Goal: Transaction & Acquisition: Download file/media

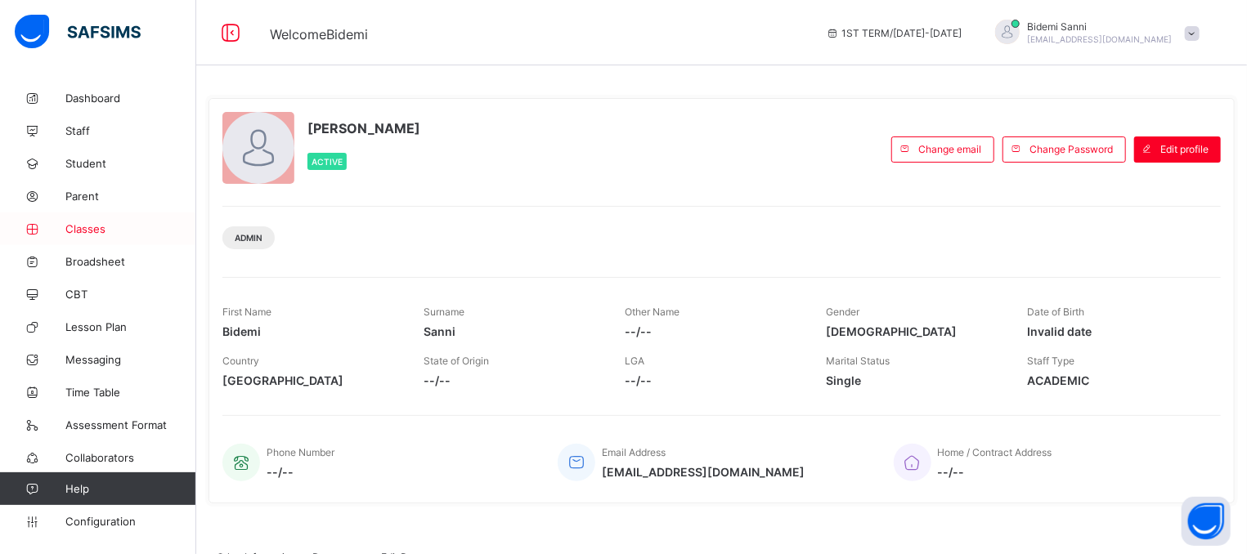
click at [108, 232] on span "Classes" at bounding box center [130, 228] width 131 height 13
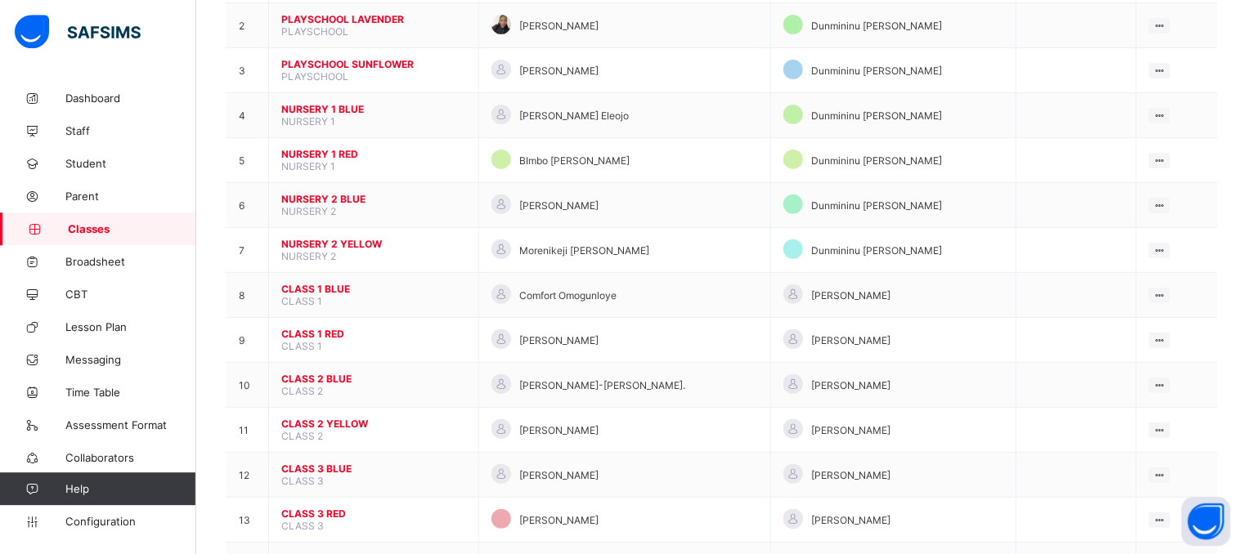
scroll to position [236, 0]
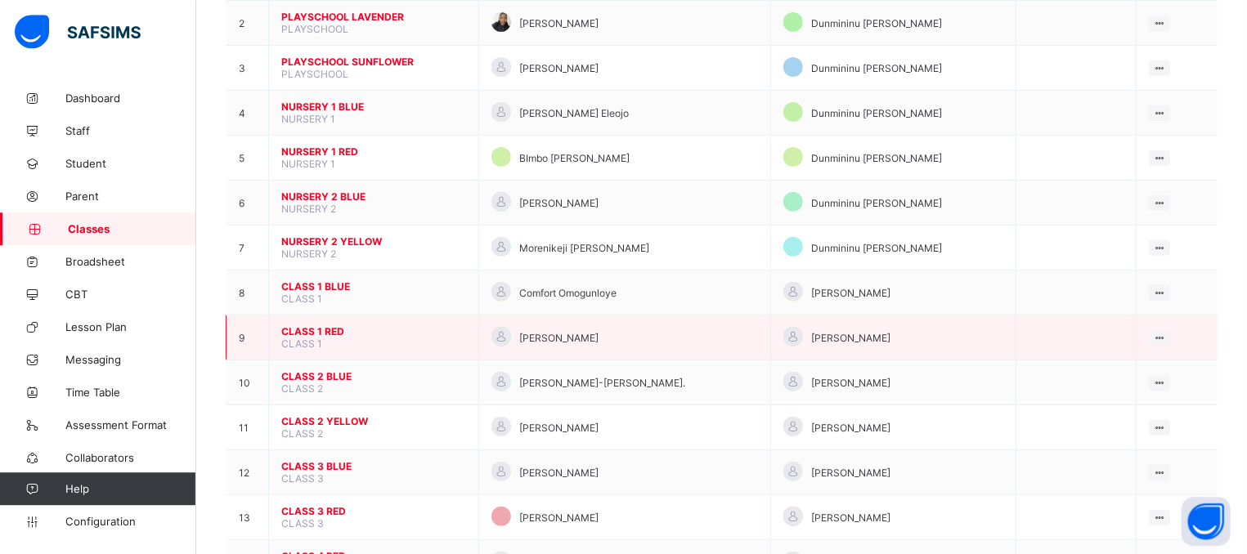
click at [307, 338] on span "CLASS 1 RED" at bounding box center [373, 331] width 185 height 12
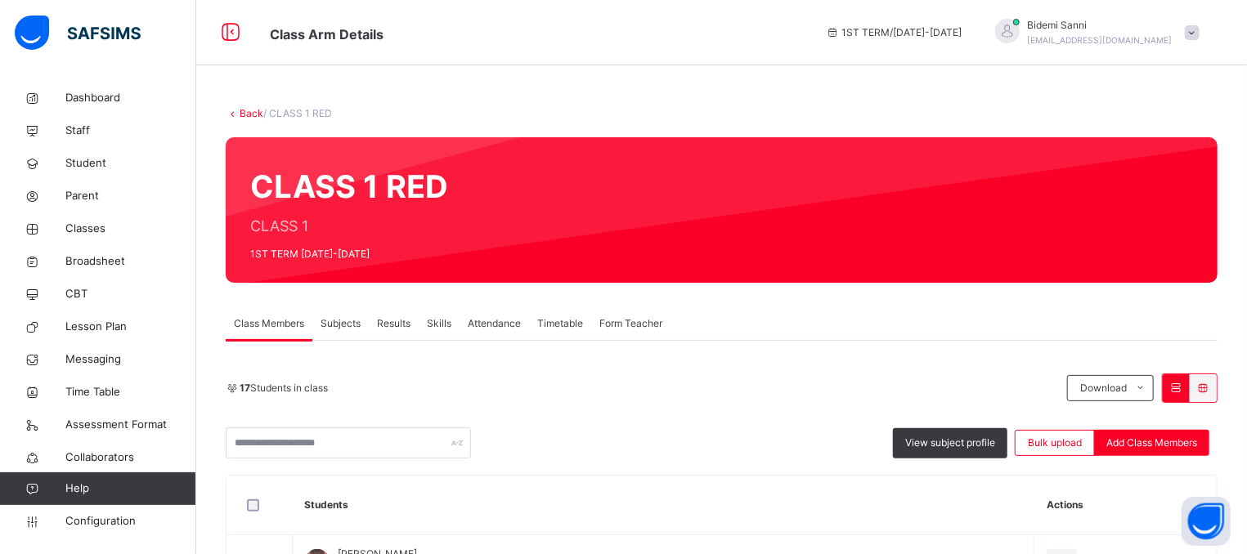
click at [350, 334] on div "Subjects" at bounding box center [340, 323] width 56 height 33
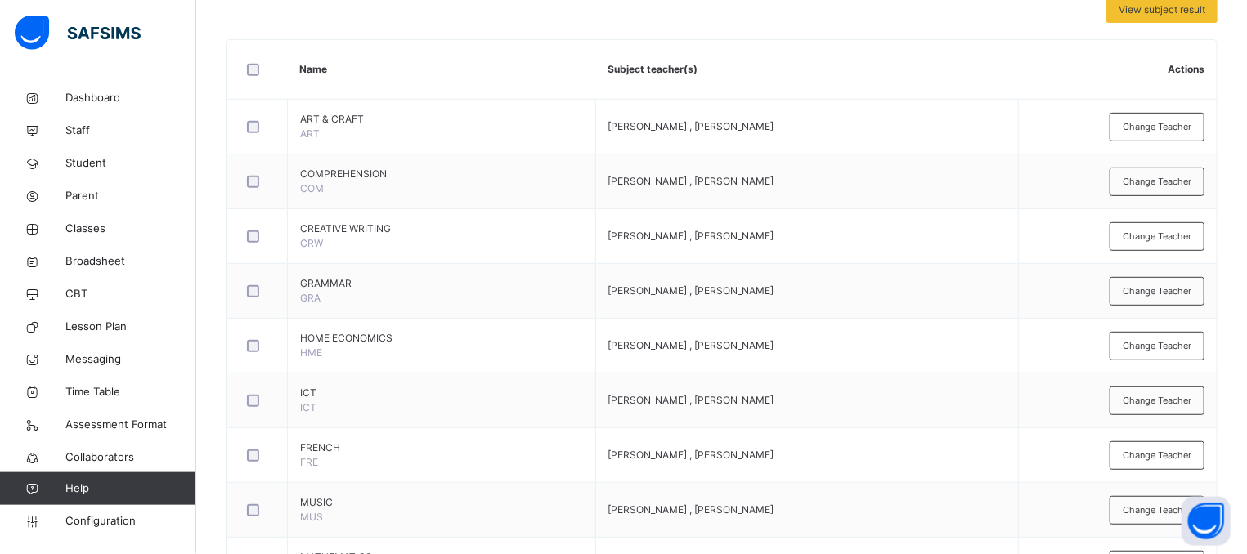
scroll to position [252, 0]
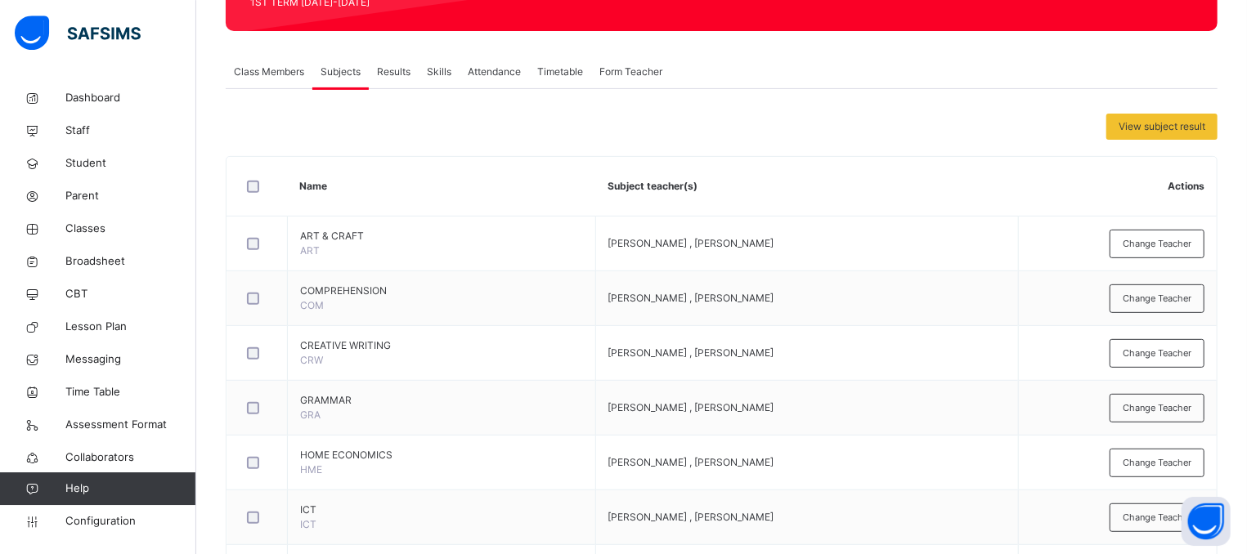
click at [264, 73] on span "Class Members" at bounding box center [269, 72] width 70 height 15
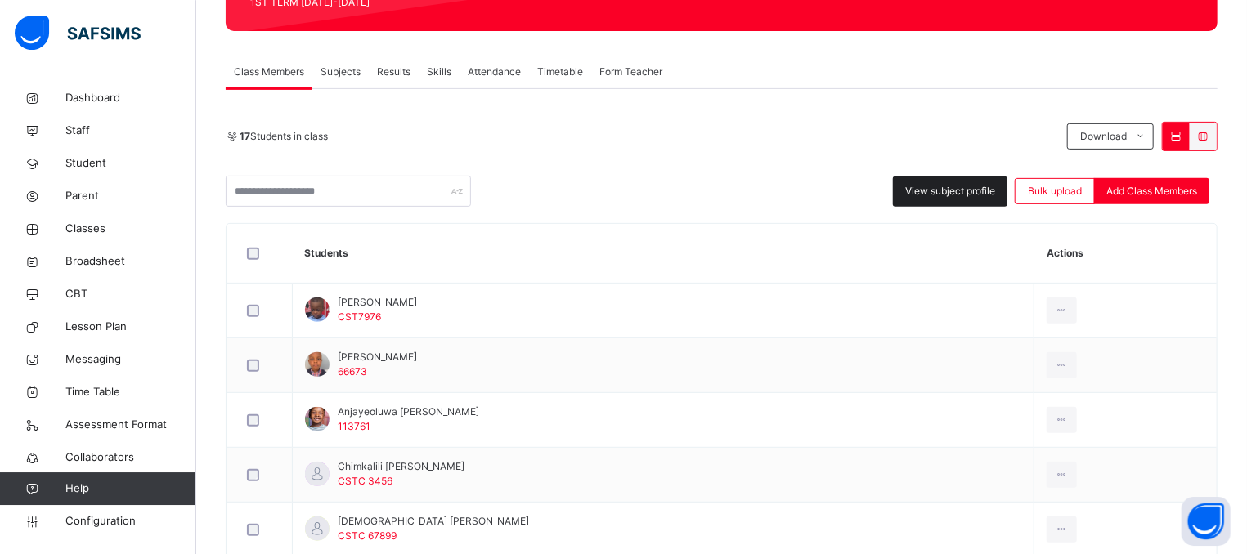
click at [941, 198] on span "View subject profile" at bounding box center [950, 191] width 90 height 15
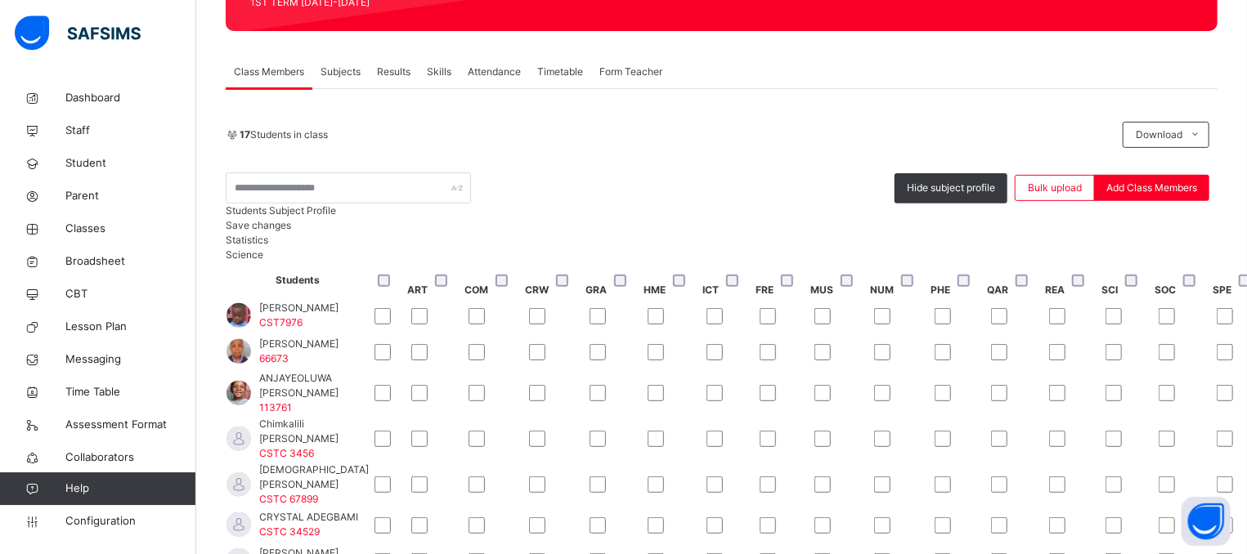
click at [291, 231] on span "Save changes" at bounding box center [258, 225] width 65 height 12
click at [89, 222] on span "Classes" at bounding box center [130, 229] width 131 height 16
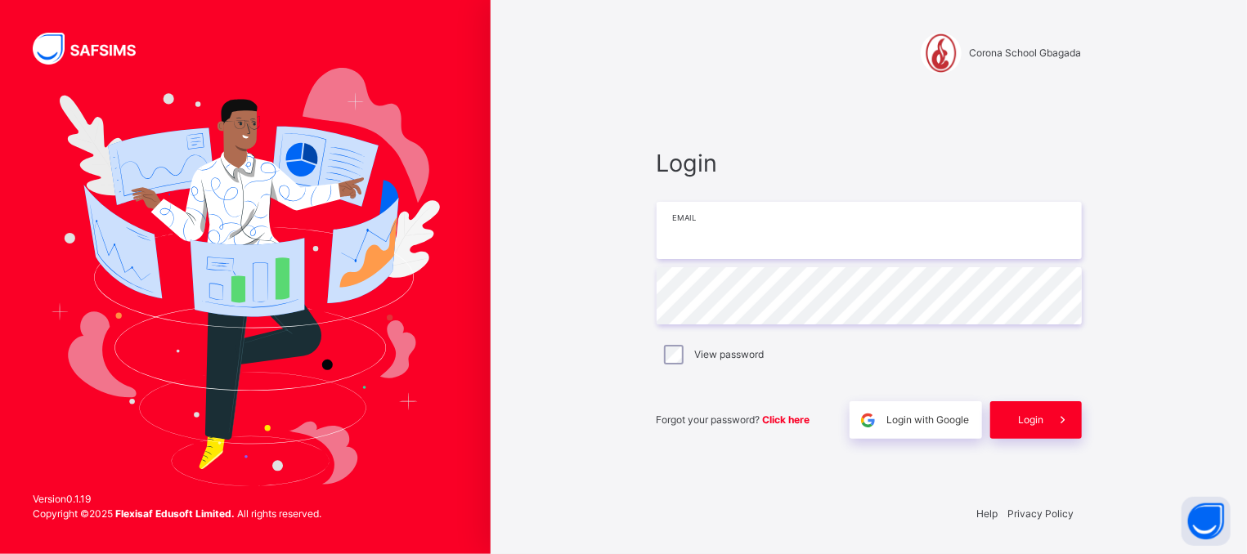
click at [761, 249] on input "email" at bounding box center [869, 230] width 425 height 57
type input "**********"
click at [1033, 431] on div "Login" at bounding box center [1036, 420] width 92 height 38
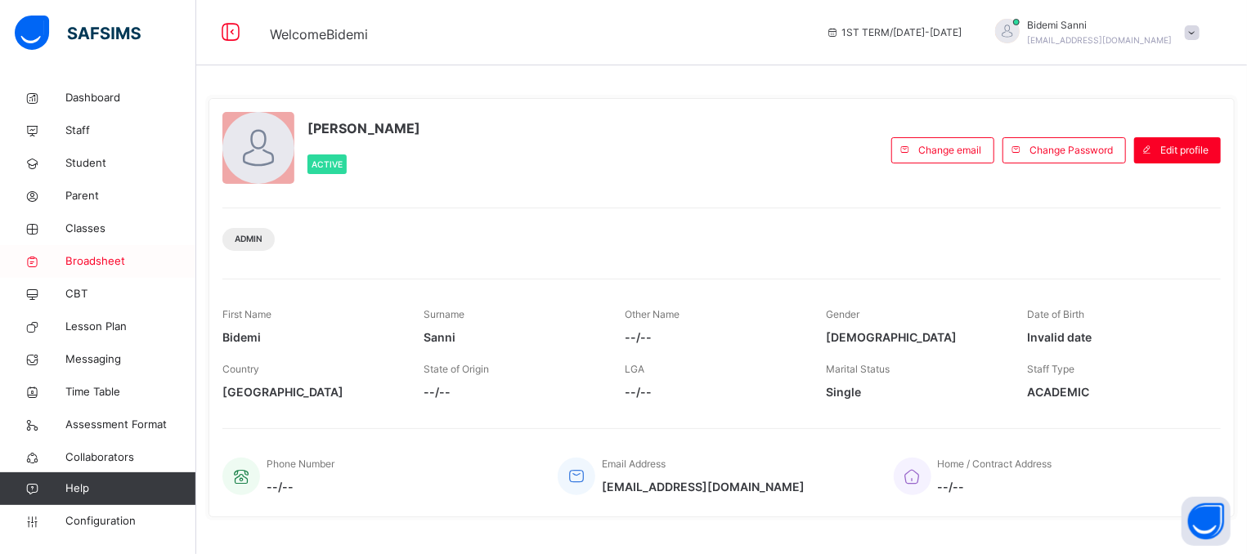
click at [114, 267] on span "Broadsheet" at bounding box center [130, 261] width 131 height 16
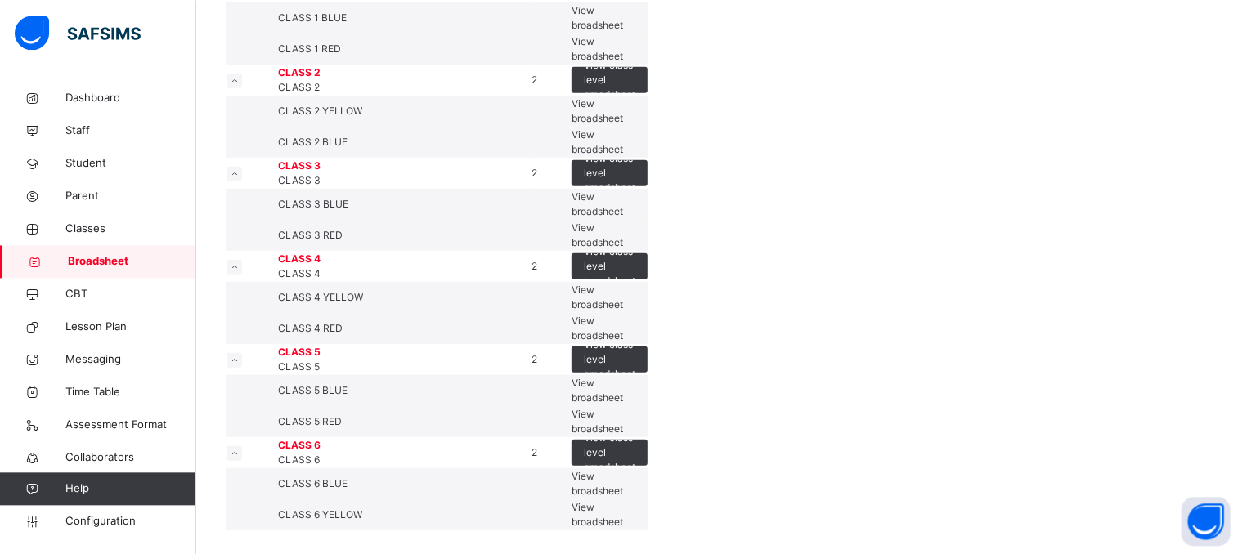
scroll to position [846, 0]
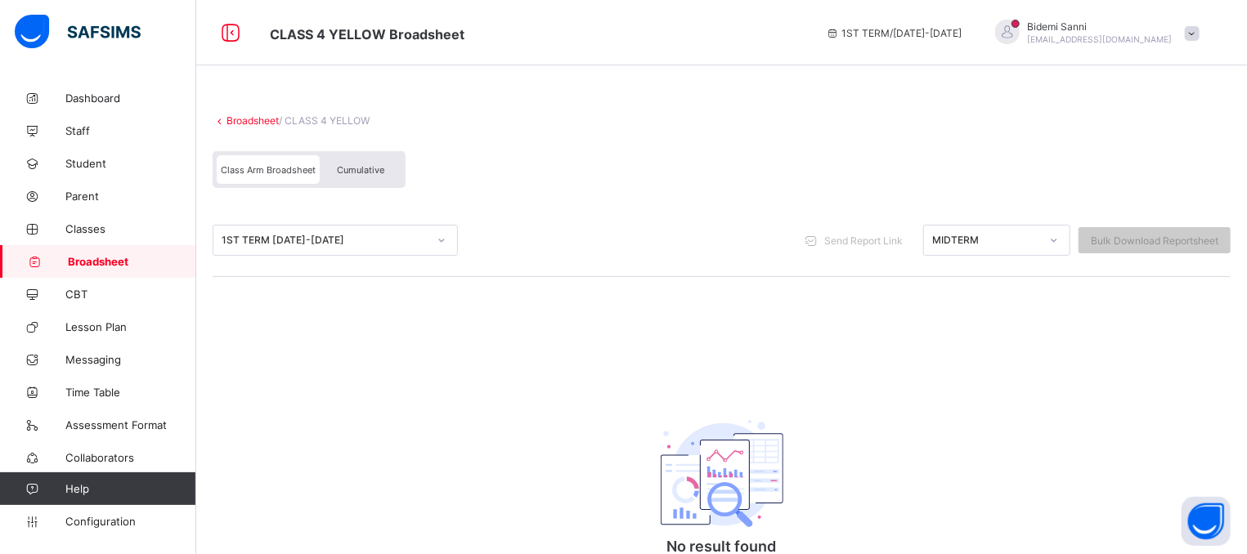
click at [354, 175] on div "Cumulative" at bounding box center [361, 169] width 82 height 29
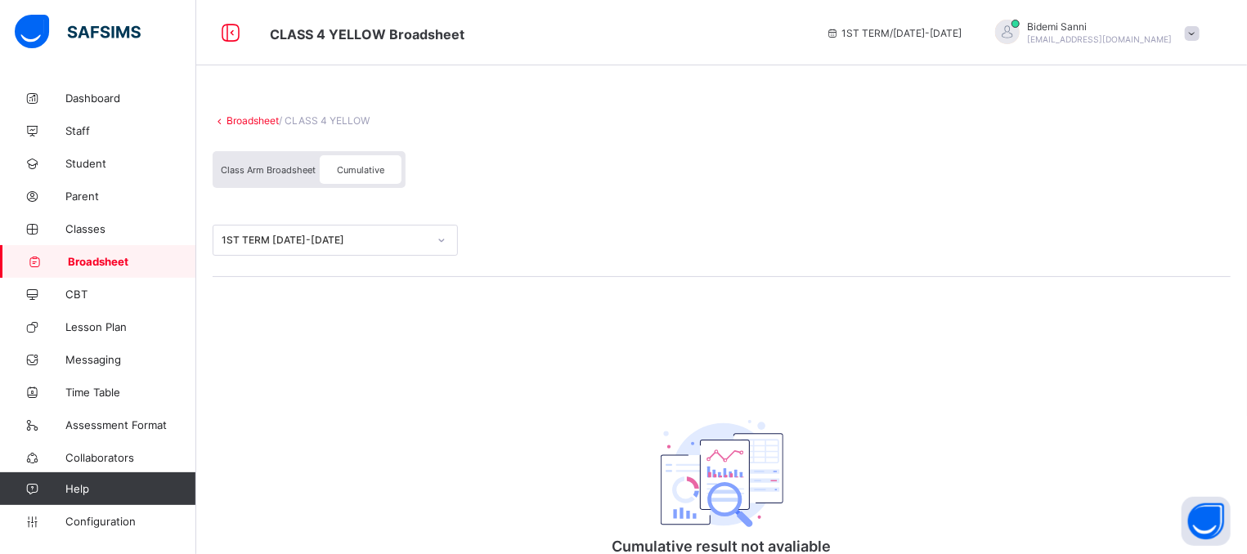
click at [110, 264] on span "Broadsheet" at bounding box center [132, 261] width 128 height 13
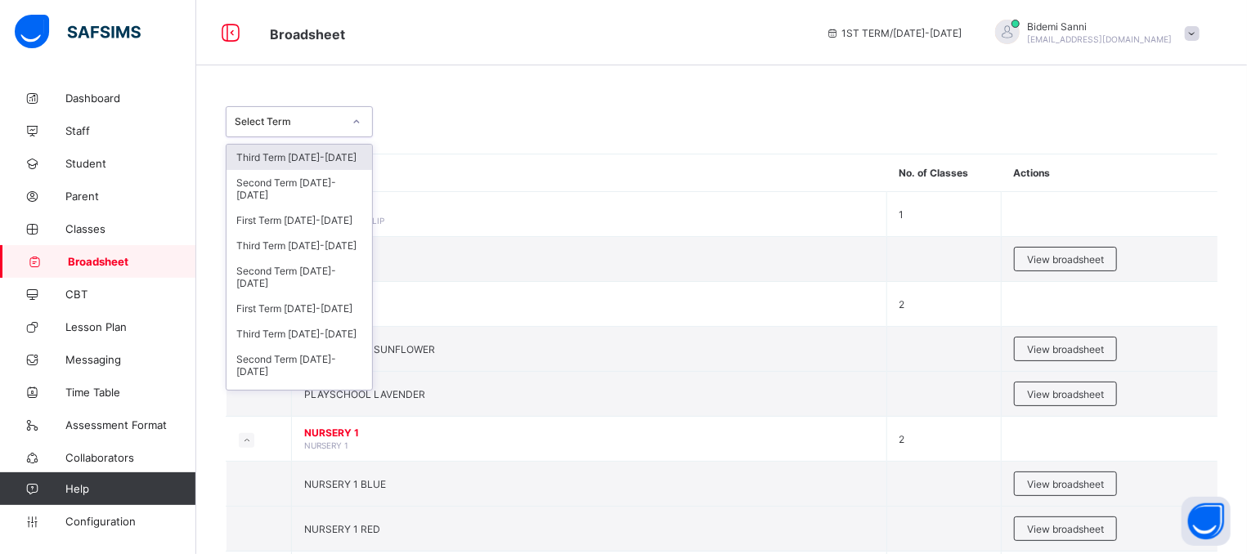
click at [329, 119] on div "Select Term" at bounding box center [289, 122] width 108 height 12
click at [320, 321] on div "Third Term [DATE]-[DATE]" at bounding box center [299, 333] width 146 height 25
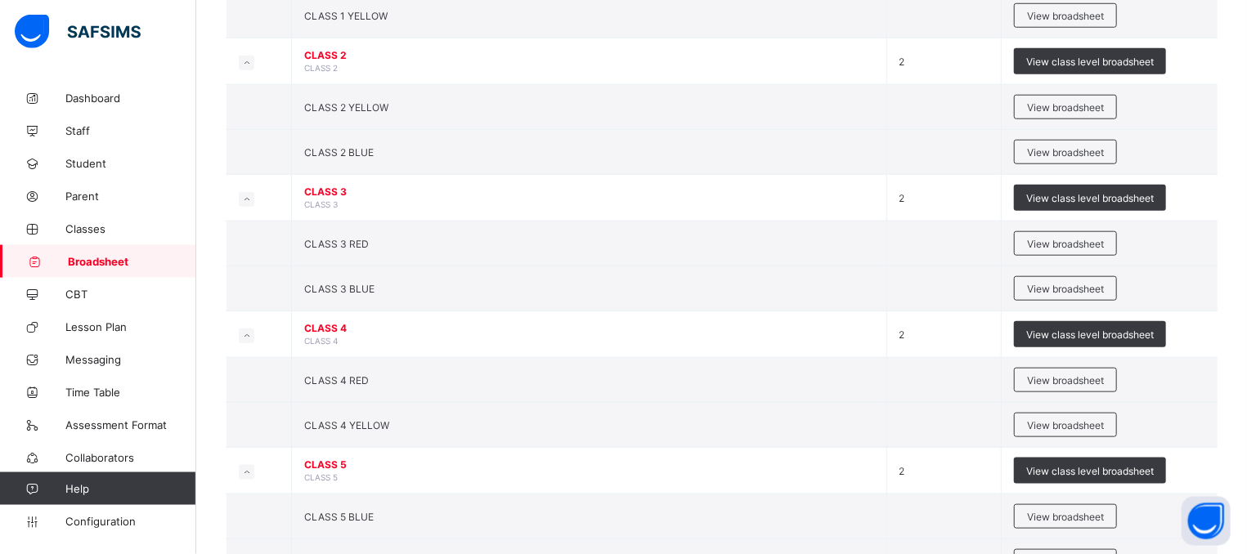
scroll to position [872, 0]
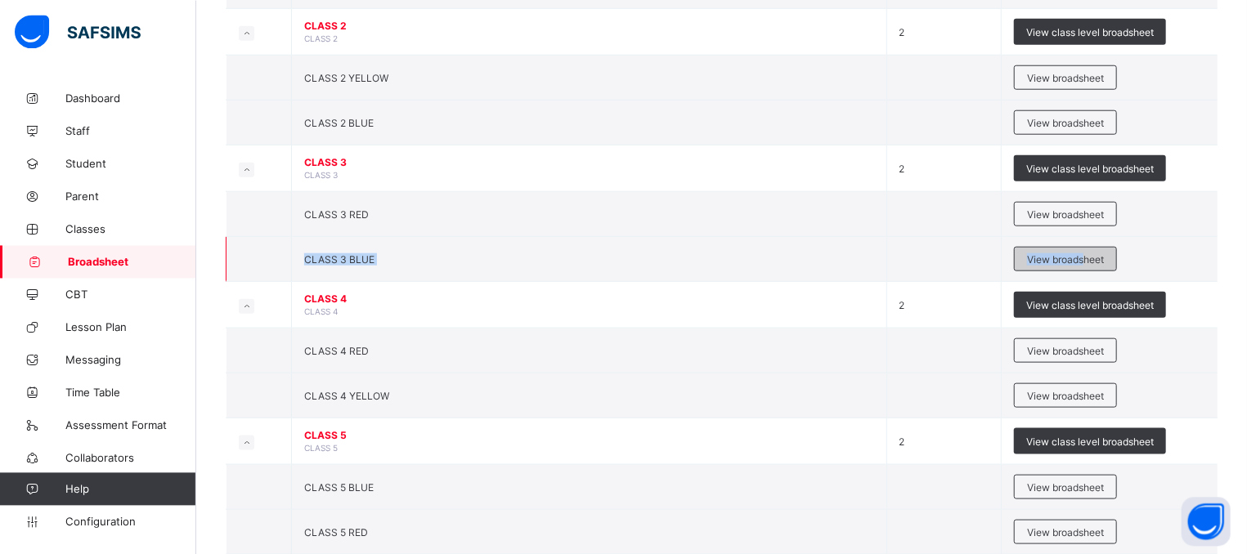
drag, startPoint x: 1188, startPoint y: 231, endPoint x: 1082, endPoint y: 253, distance: 108.7
click at [1082, 253] on tbody "PS TULIP PLAYSCHOOL TULIP 1 PS TULIP View broadsheet PLAYSCHOOL PLAYSCHOOL 1 PL…" at bounding box center [722, 34] width 992 height 1314
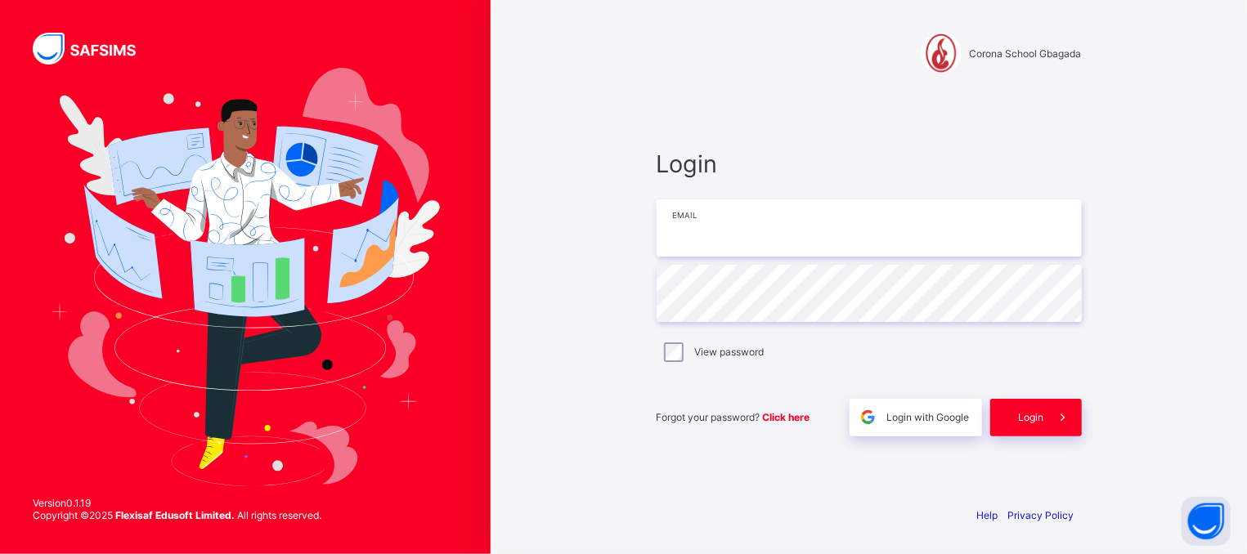
click at [746, 250] on input "email" at bounding box center [869, 227] width 425 height 57
type input "**********"
click at [1024, 402] on div "Login" at bounding box center [1036, 418] width 92 height 38
click at [750, 240] on input "email" at bounding box center [869, 230] width 425 height 57
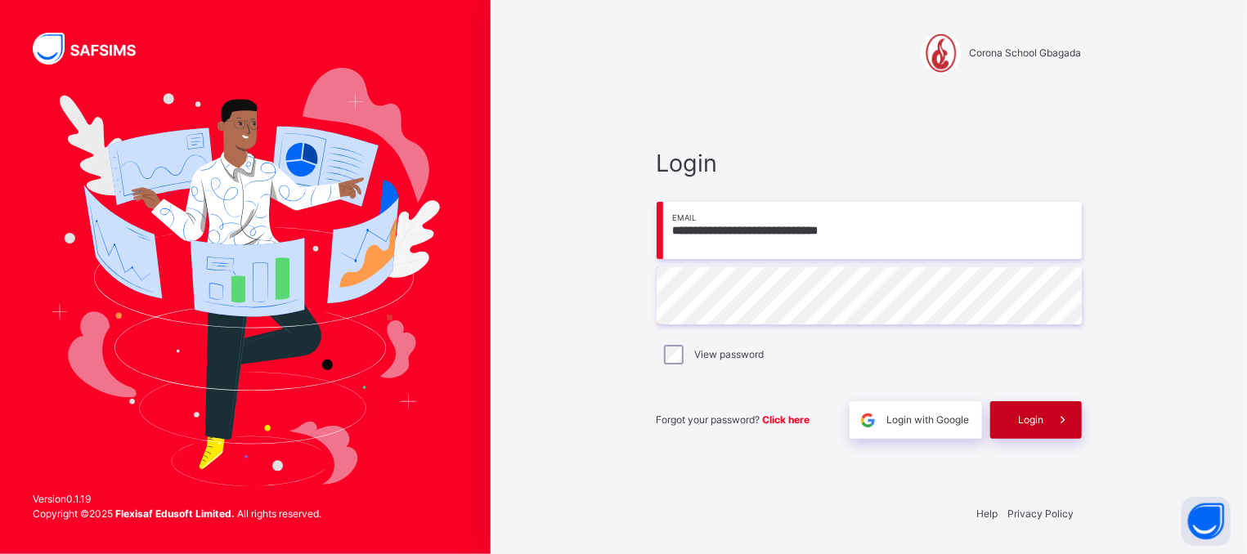
type input "**********"
click at [1007, 432] on div "Login" at bounding box center [1036, 420] width 92 height 38
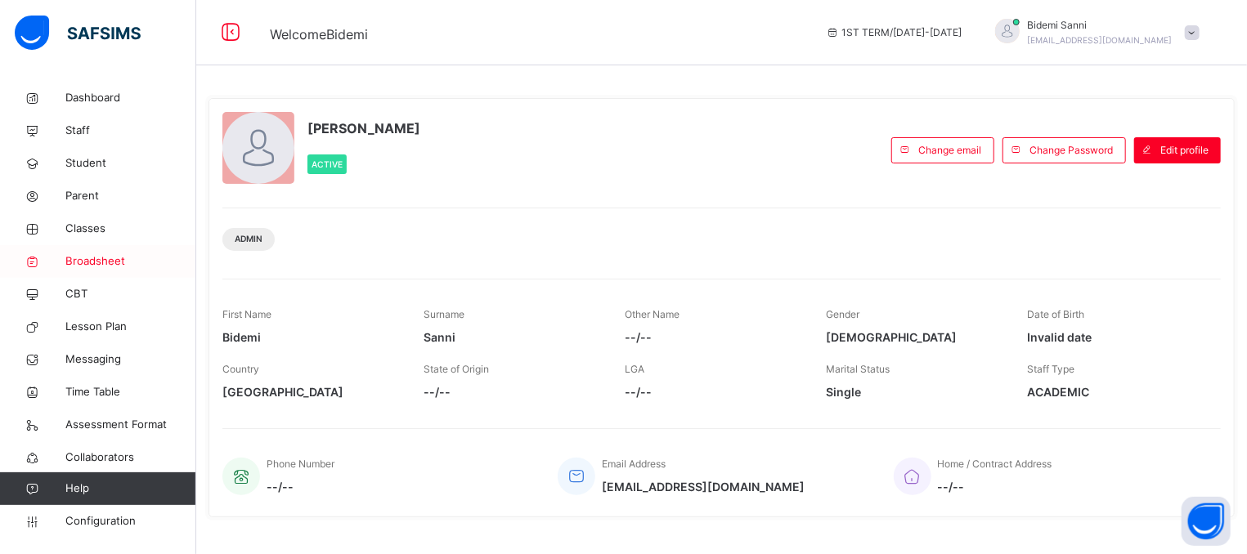
click at [101, 266] on span "Broadsheet" at bounding box center [130, 261] width 131 height 16
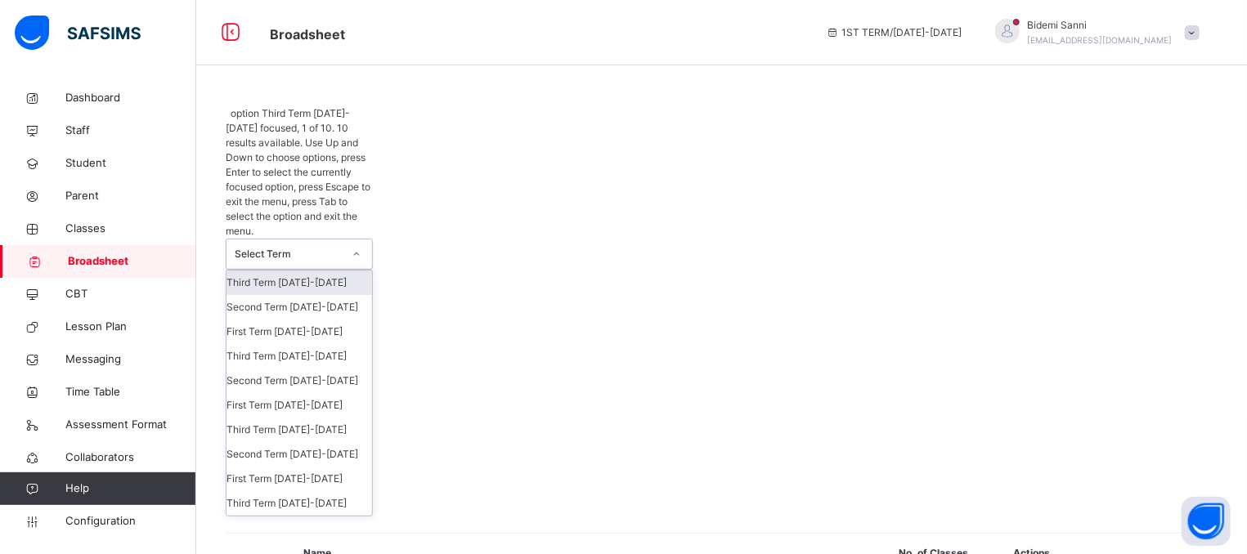
click at [325, 247] on div "Select Term" at bounding box center [289, 254] width 108 height 15
click at [294, 418] on div "Third Term 2023-2024" at bounding box center [299, 430] width 146 height 25
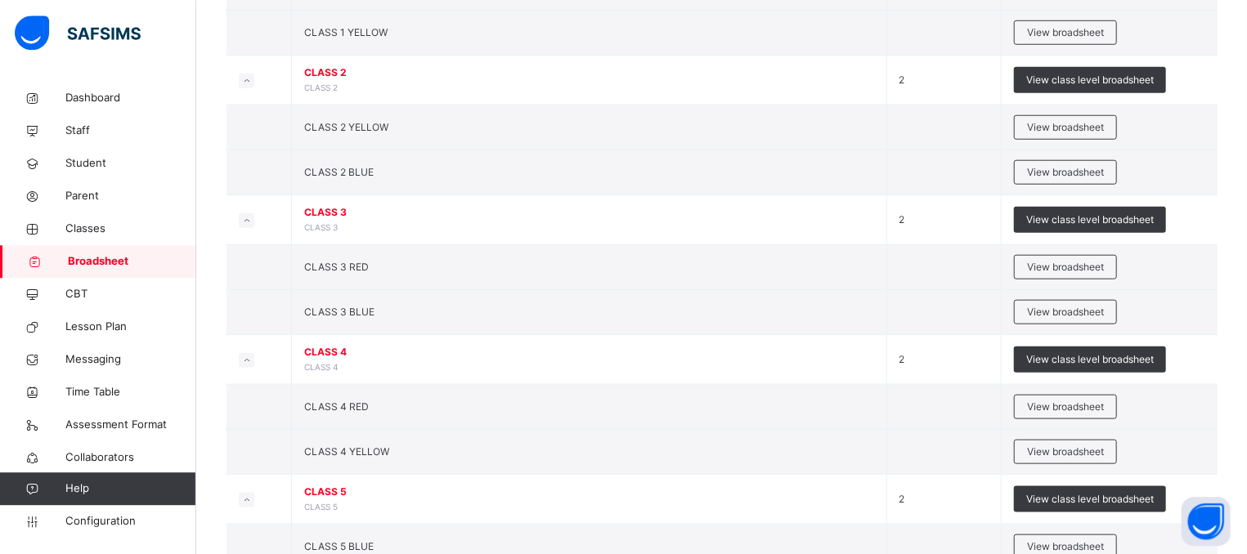
scroll to position [811, 0]
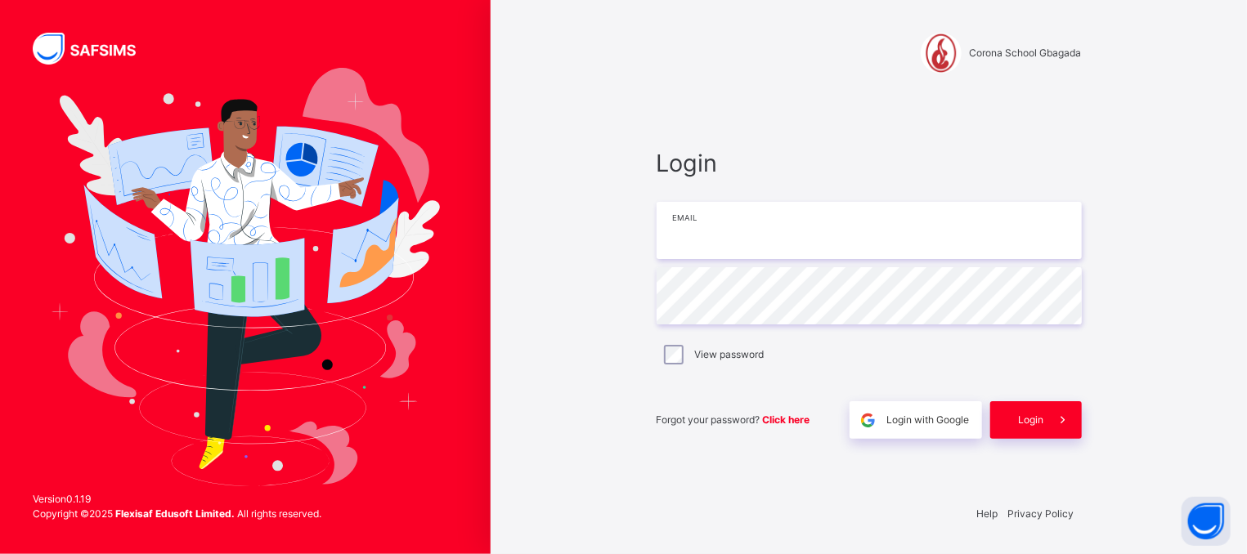
drag, startPoint x: 815, startPoint y: 192, endPoint x: 806, endPoint y: 245, distance: 53.9
click at [806, 245] on div "Login Email Password View password Forgot your password? Click here Login with …" at bounding box center [869, 293] width 425 height 294
click at [806, 245] on input "email" at bounding box center [869, 230] width 425 height 57
type input "**********"
click at [1038, 424] on span "Login" at bounding box center [1031, 420] width 25 height 15
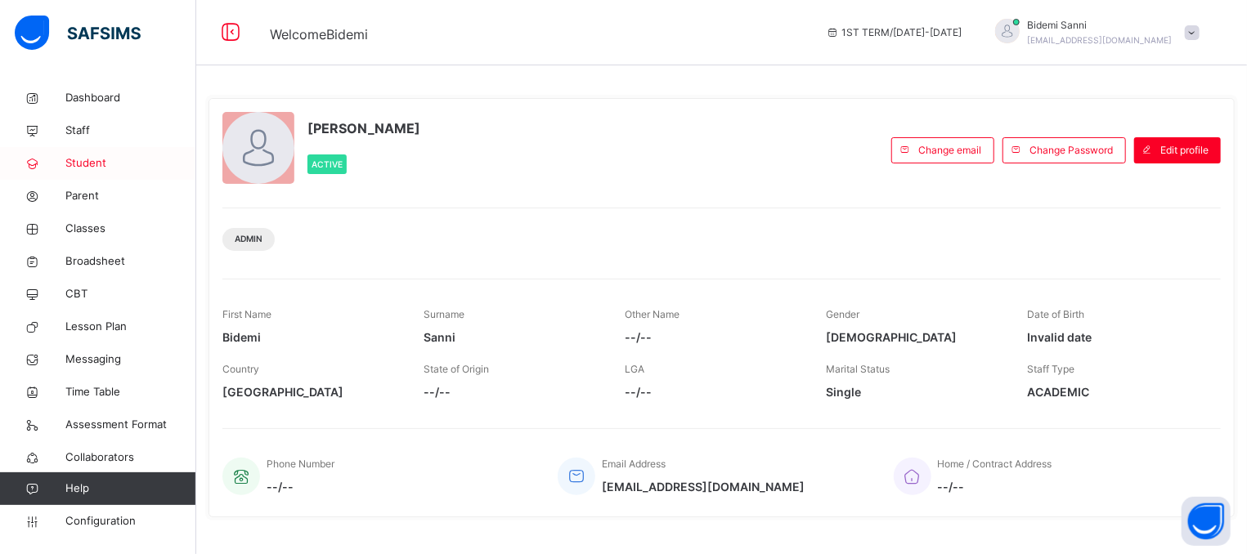
click at [110, 164] on span "Student" at bounding box center [130, 163] width 131 height 16
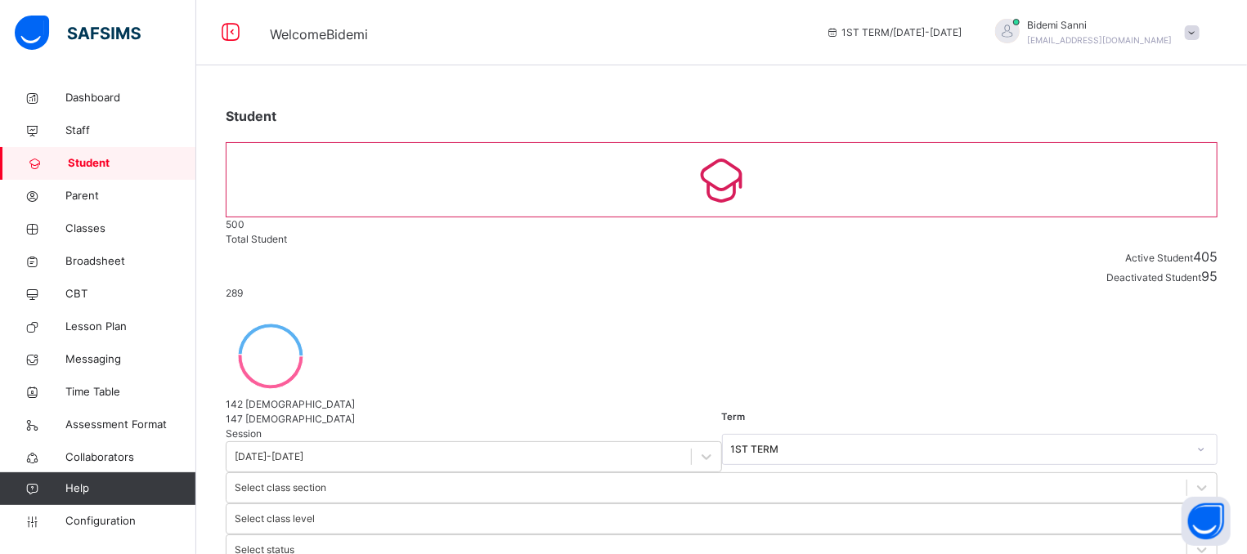
type input "**********"
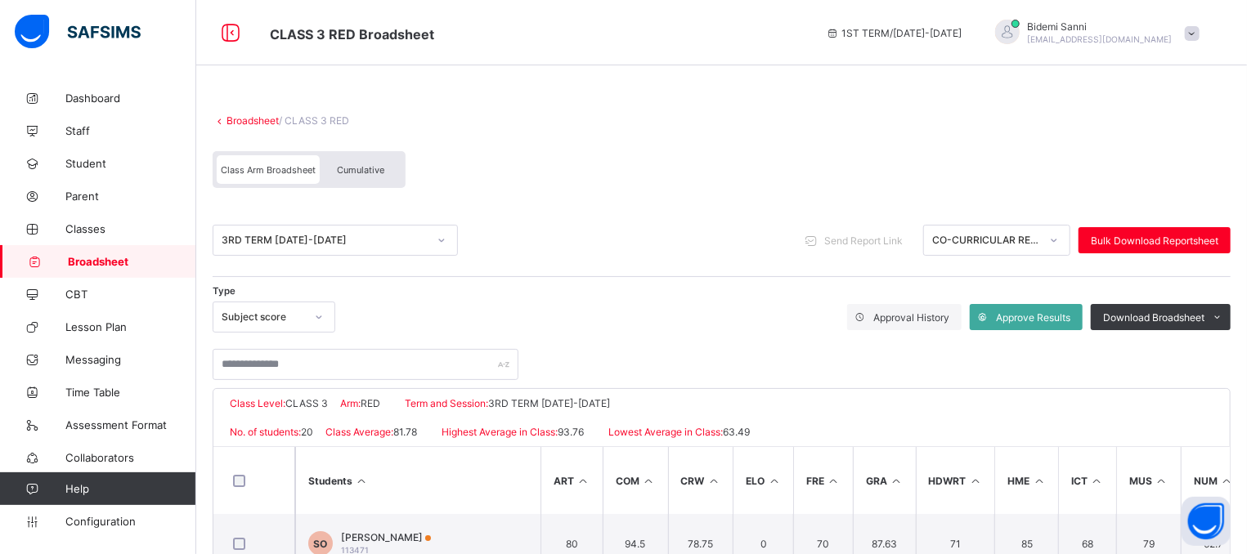
click at [389, 177] on div "Cumulative" at bounding box center [361, 169] width 82 height 29
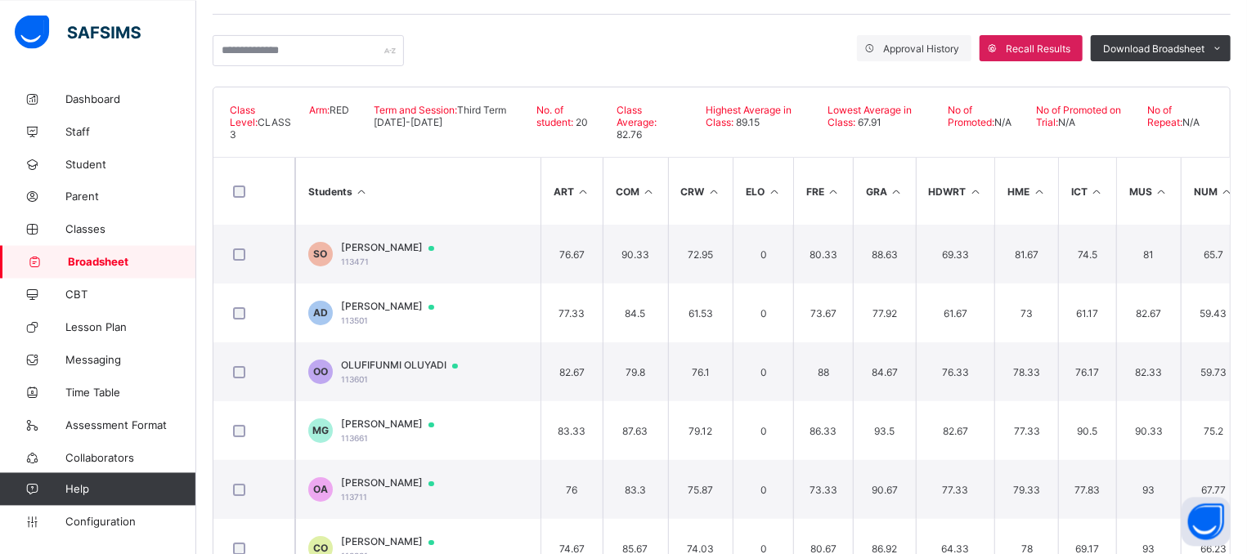
scroll to position [275, 0]
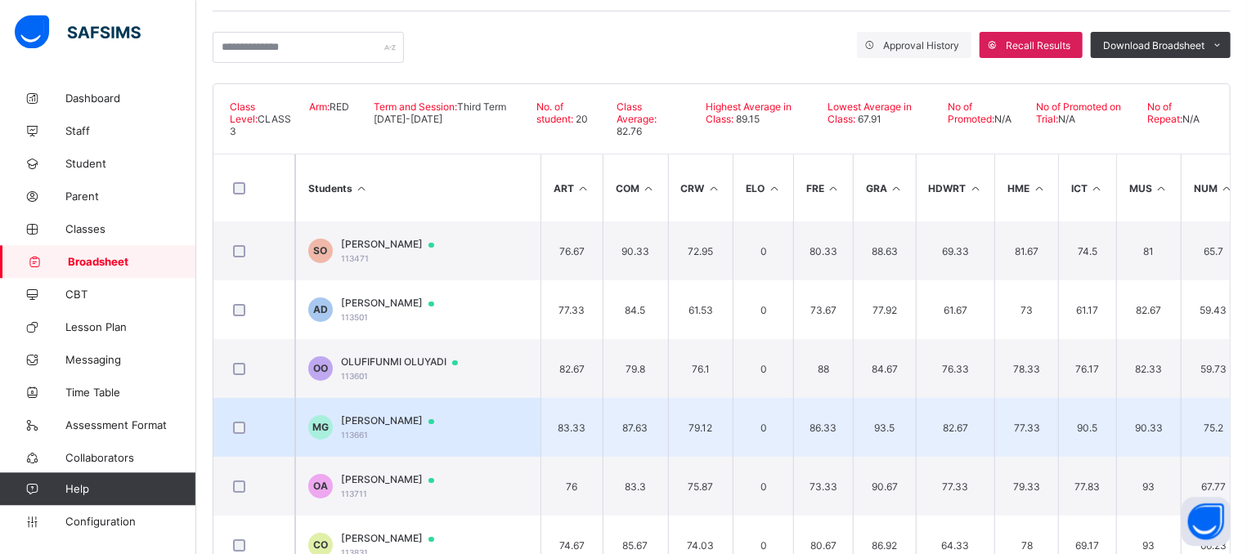
click at [359, 430] on span "113661" at bounding box center [354, 434] width 27 height 10
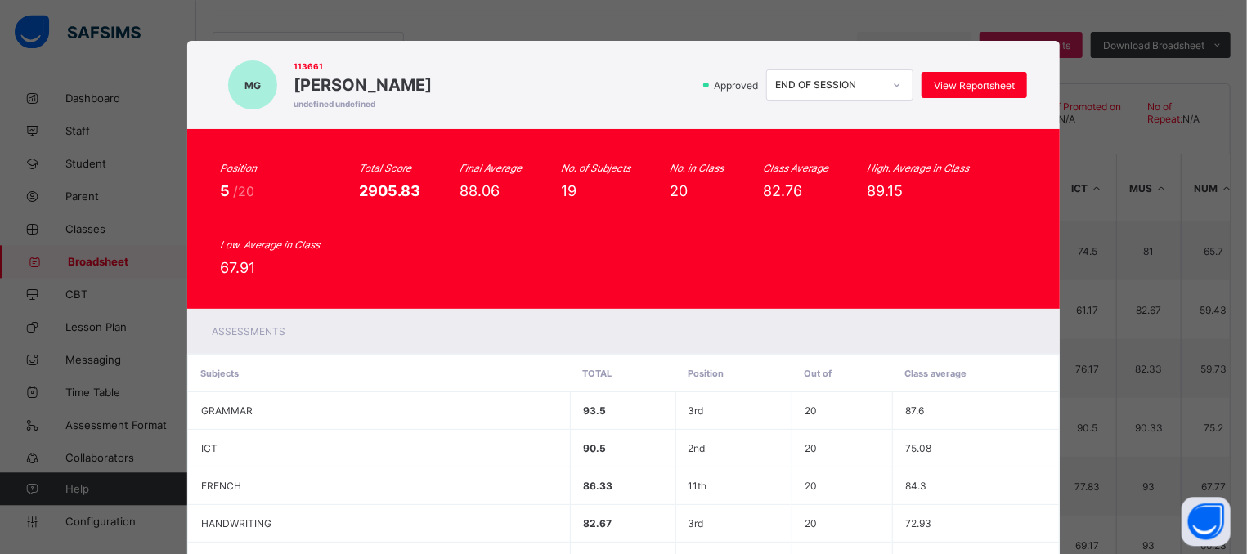
scroll to position [314, 0]
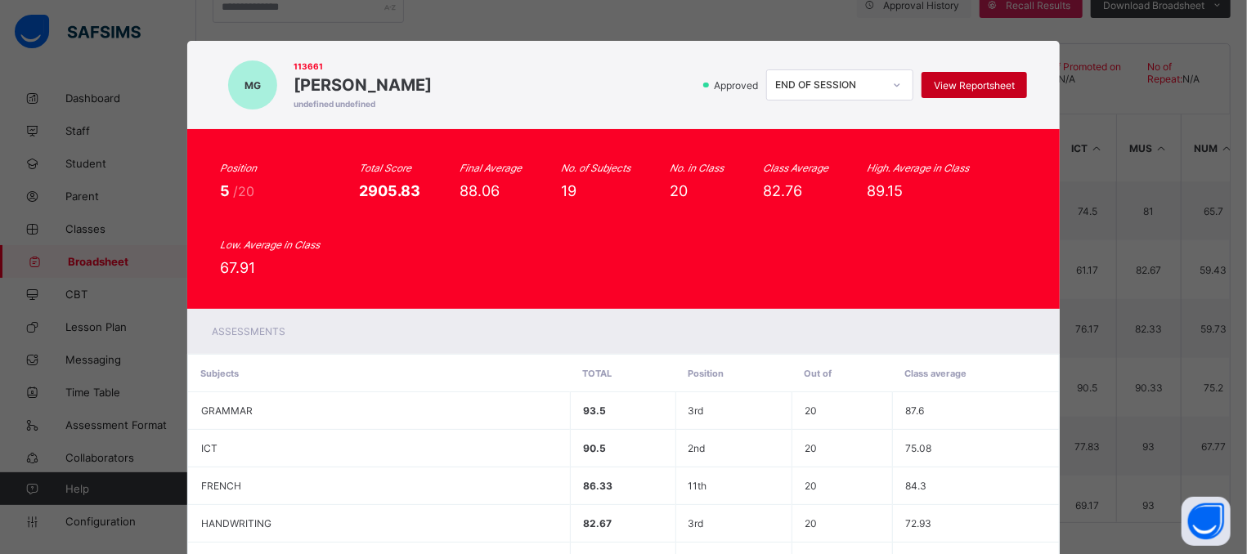
click at [985, 81] on span "View Reportsheet" at bounding box center [974, 85] width 81 height 12
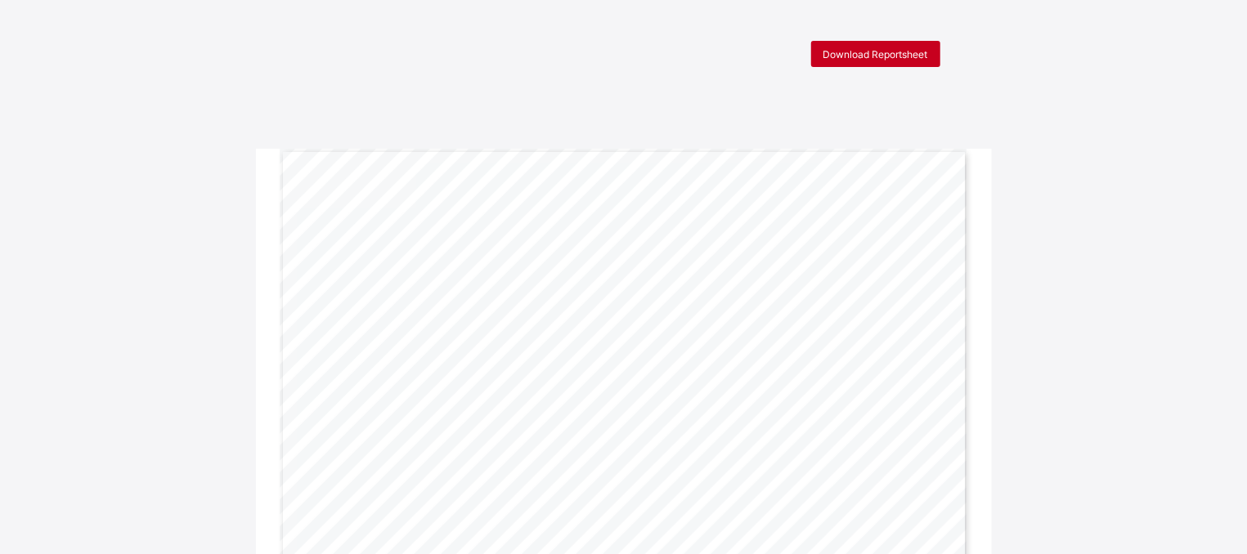
click at [885, 55] on span "Download Reportsheet" at bounding box center [875, 54] width 105 height 12
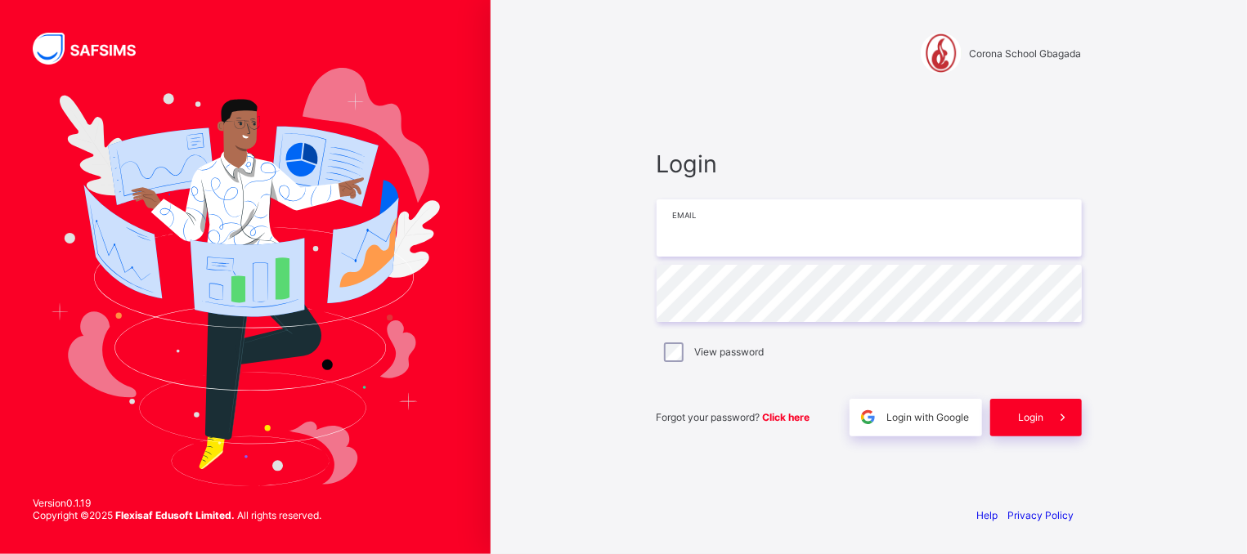
click at [695, 235] on input "email" at bounding box center [869, 227] width 425 height 57
type input "**********"
click at [1024, 421] on span "Login" at bounding box center [1031, 417] width 25 height 12
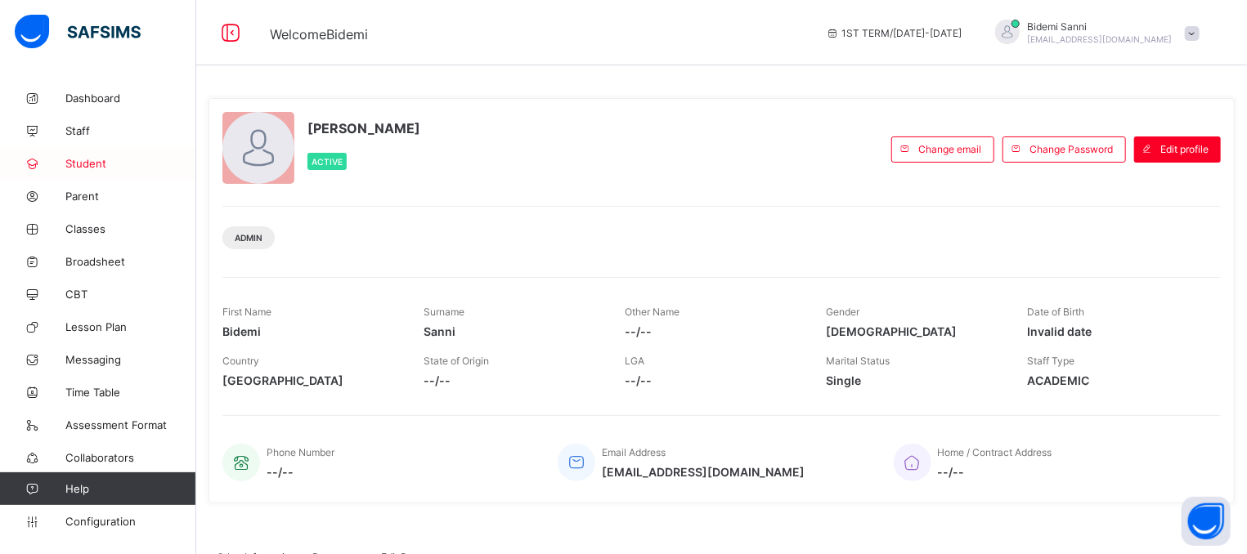
click at [104, 164] on span "Student" at bounding box center [130, 163] width 131 height 13
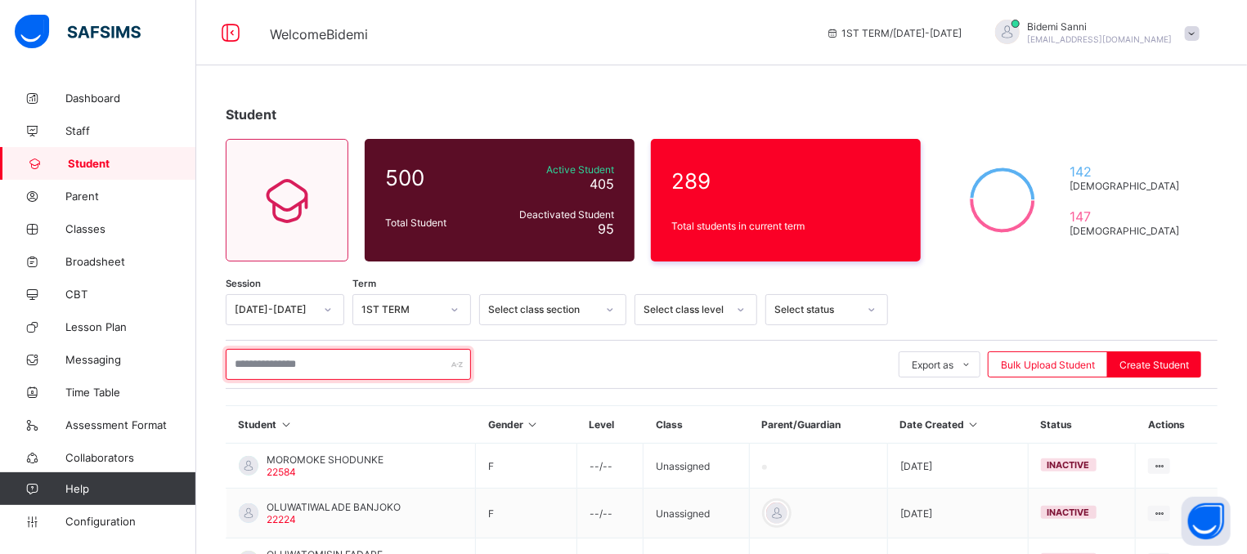
click at [274, 368] on input "text" at bounding box center [348, 364] width 245 height 31
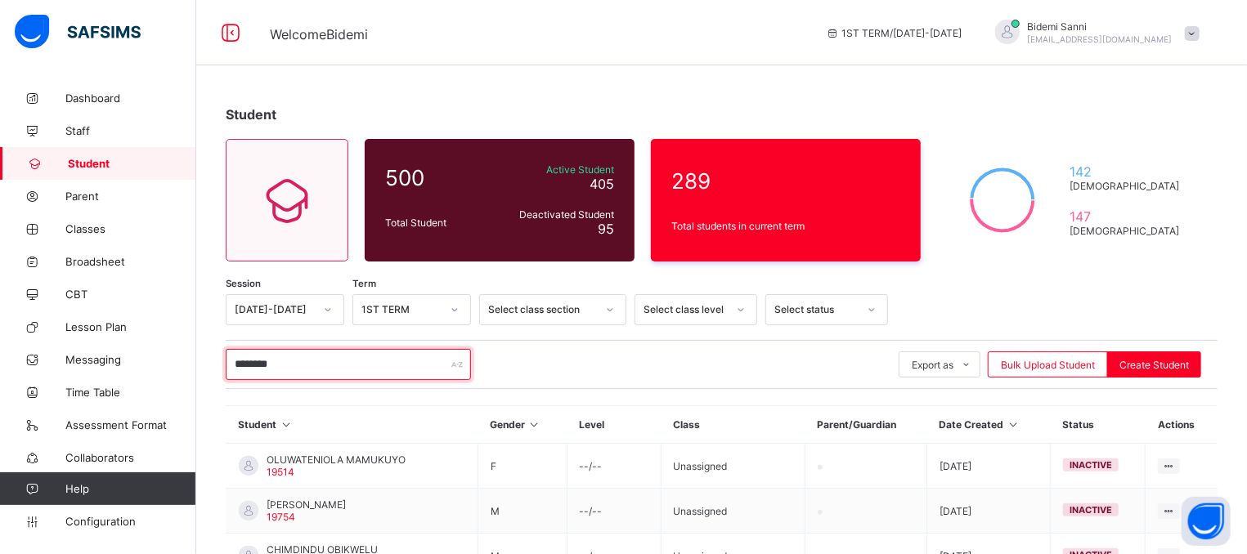
click at [352, 377] on input "********" at bounding box center [348, 364] width 245 height 31
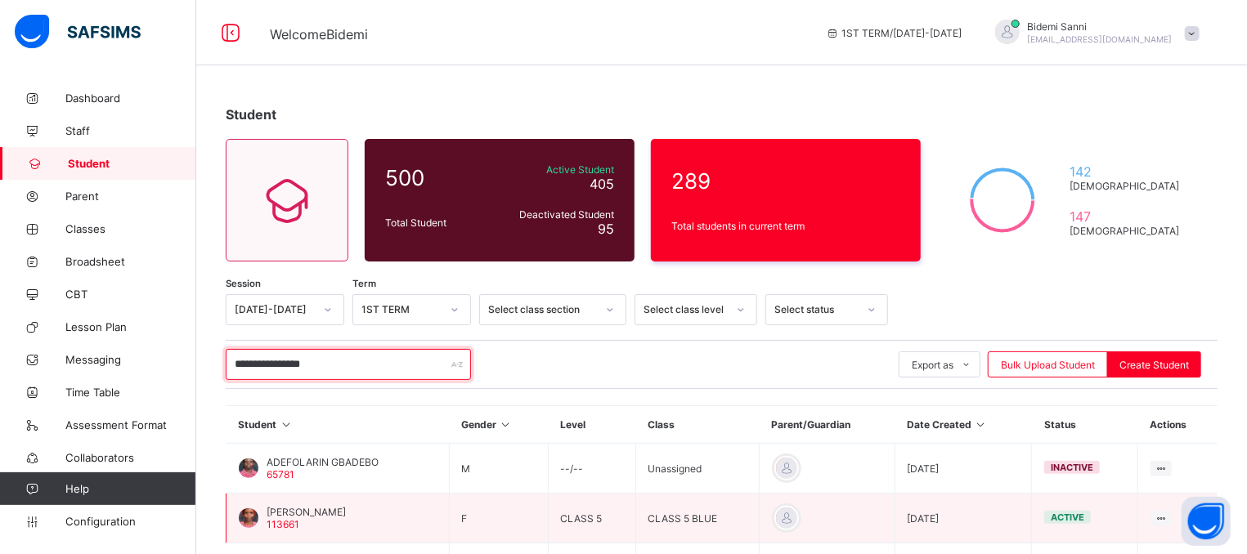
type input "**********"
click at [315, 515] on span "MATHILDA GBADEBO" at bounding box center [306, 512] width 79 height 12
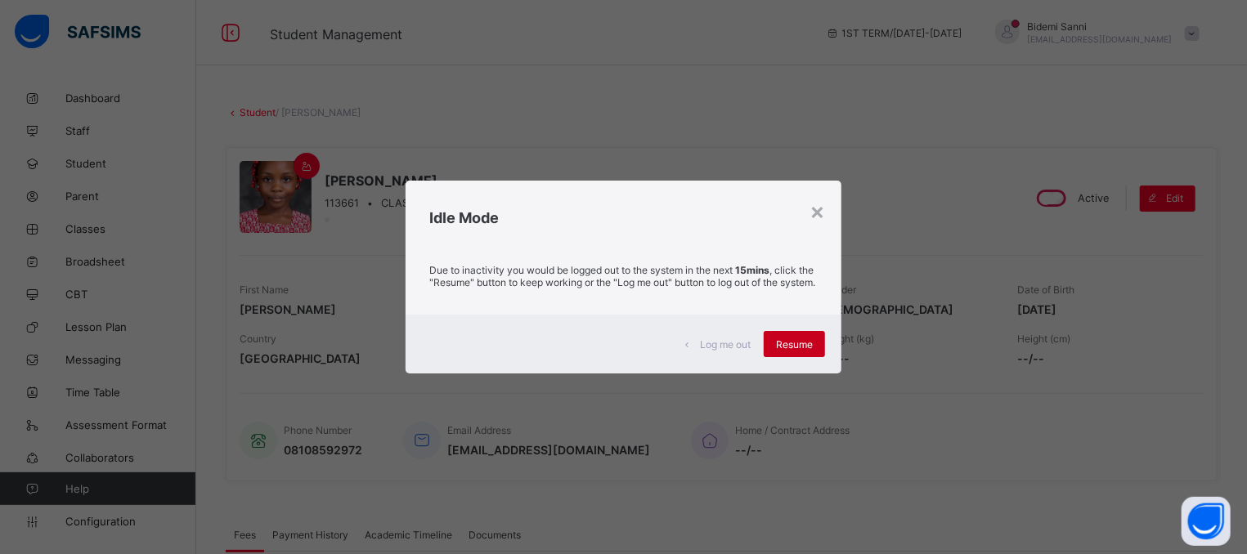
click at [789, 351] on span "Resume" at bounding box center [794, 344] width 37 height 12
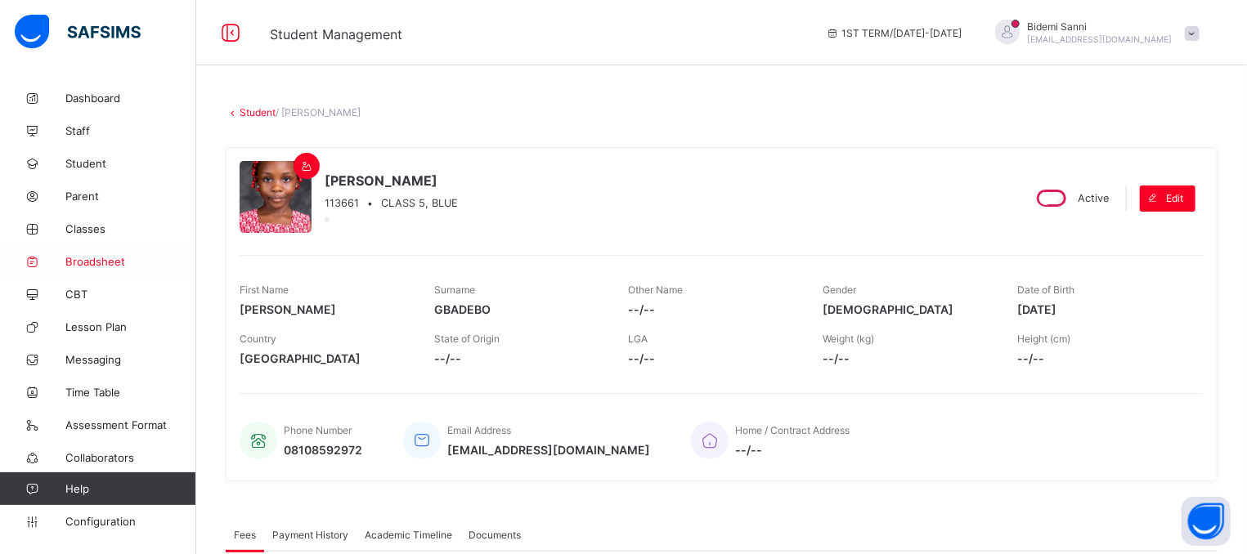
click at [95, 268] on link "Broadsheet" at bounding box center [98, 261] width 196 height 33
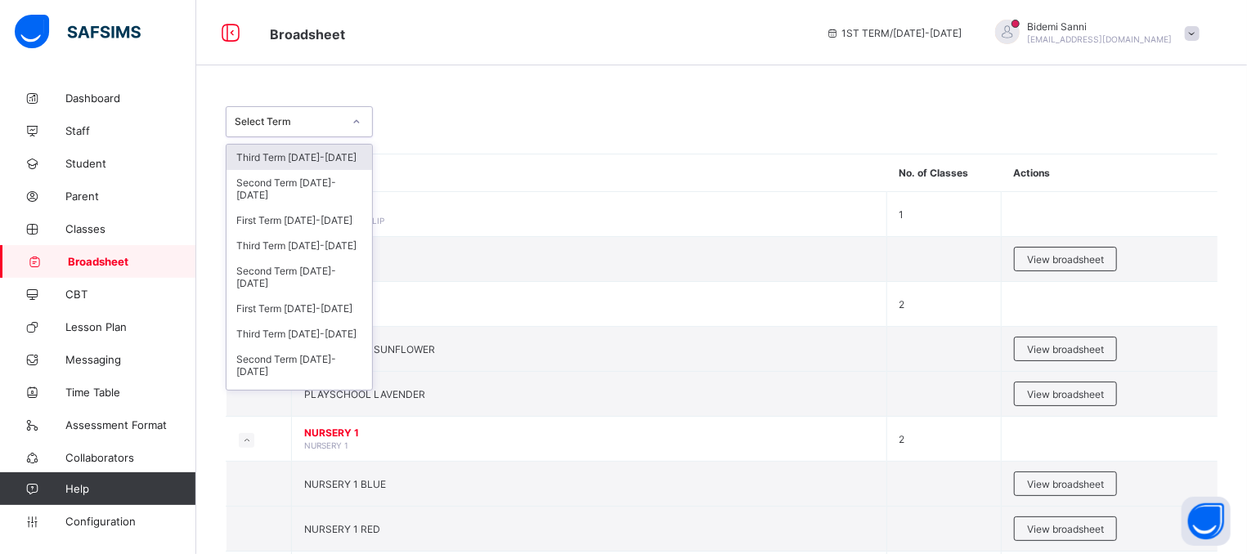
click at [330, 119] on div "Select Term" at bounding box center [289, 122] width 108 height 12
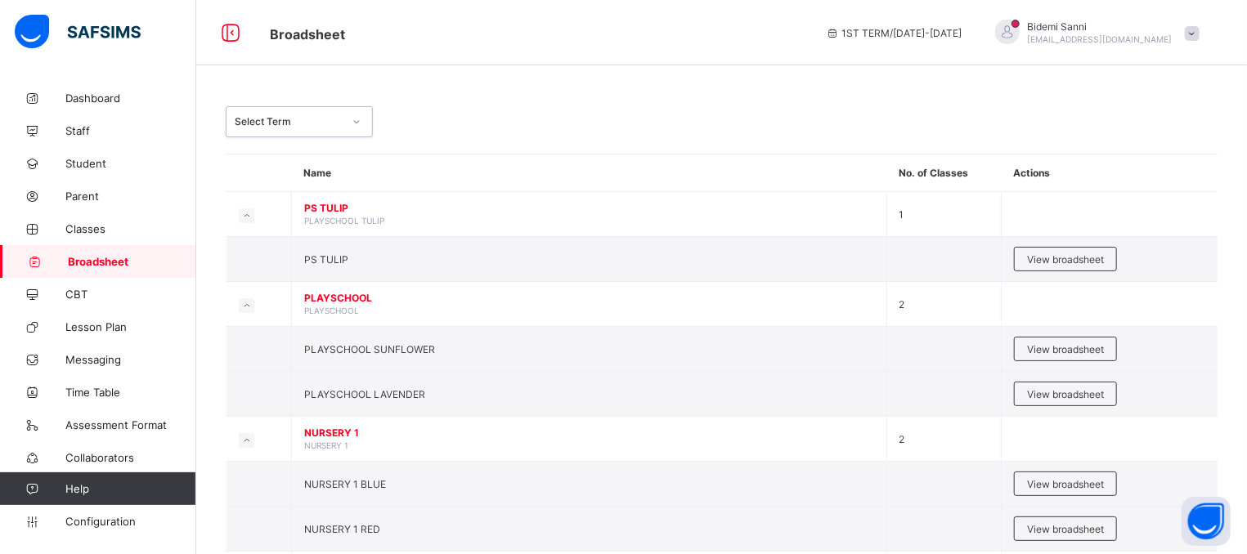
click at [330, 119] on div "Select Term" at bounding box center [289, 122] width 108 height 12
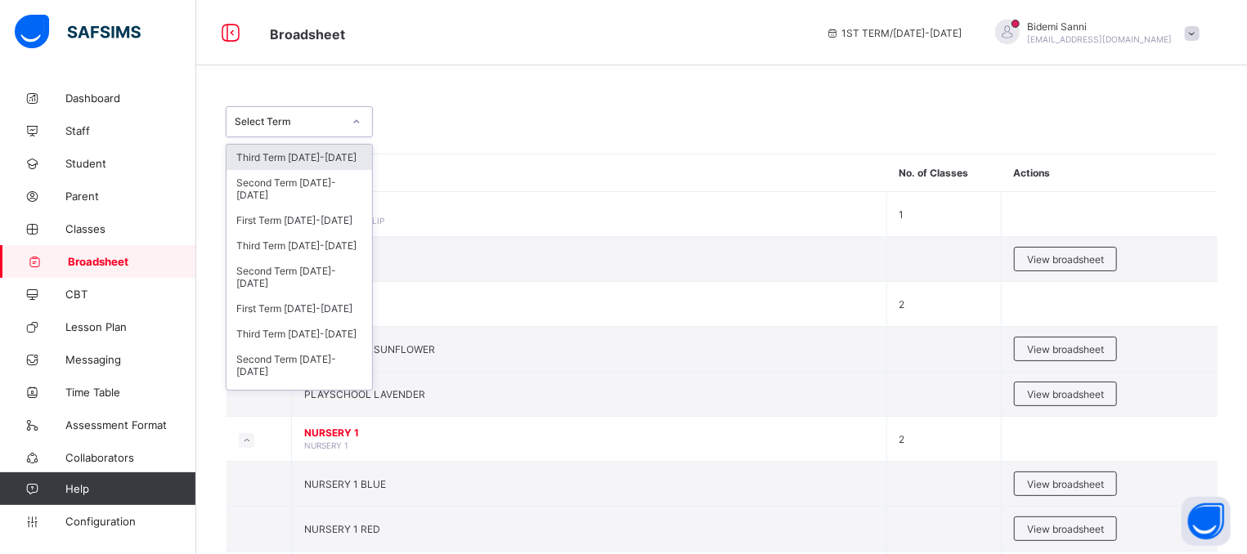
click at [330, 119] on div "Select Term" at bounding box center [289, 122] width 108 height 12
click at [303, 234] on div "Third Term 2024-2025" at bounding box center [299, 245] width 146 height 25
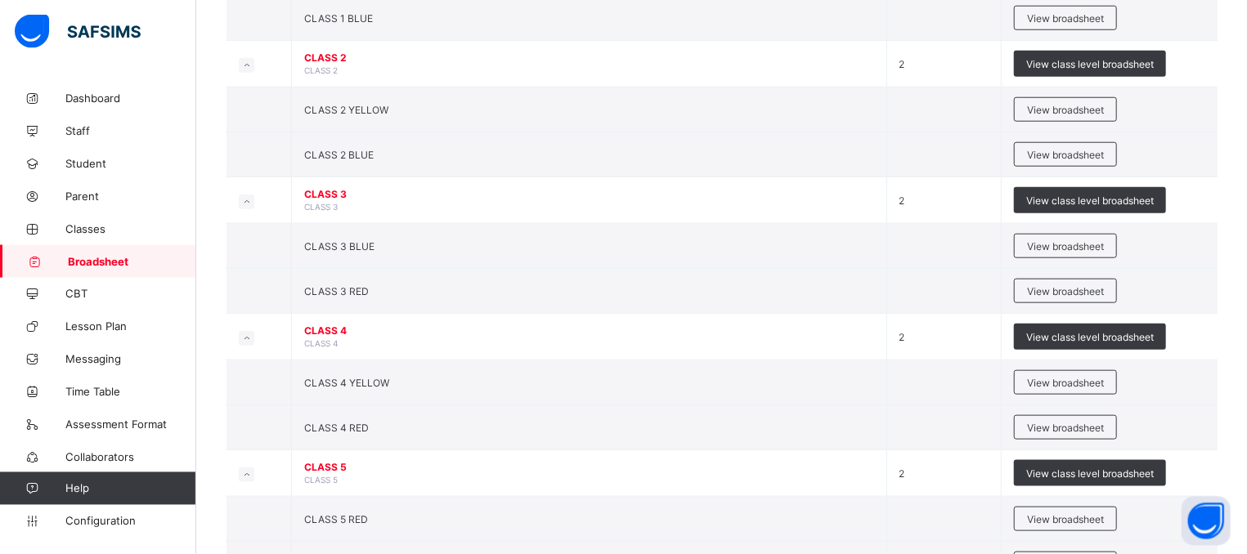
scroll to position [848, 0]
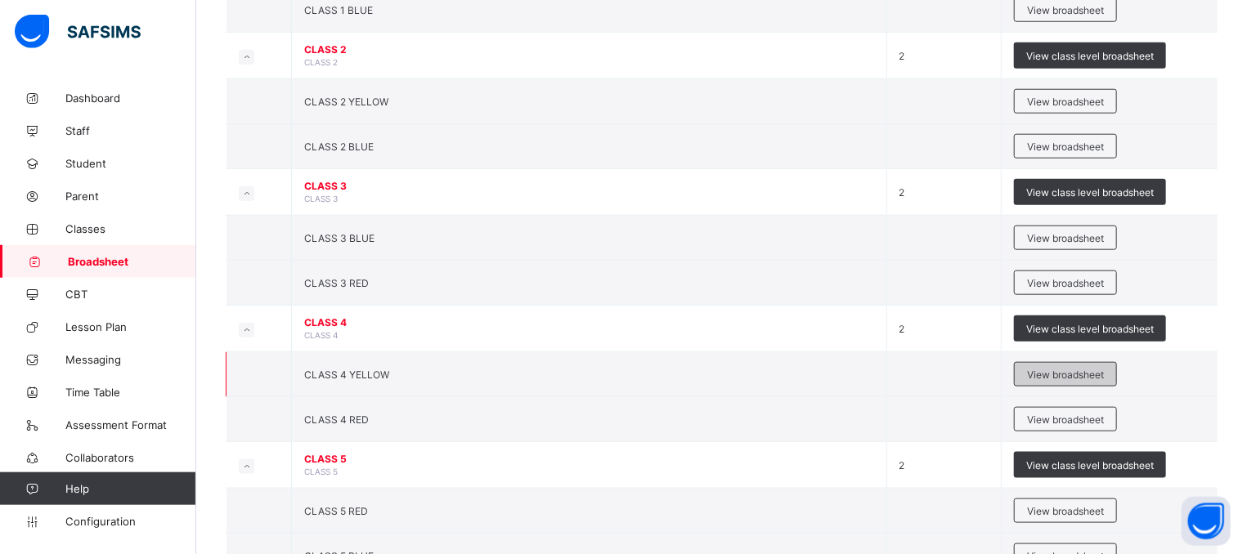
click at [1105, 366] on div "View broadsheet" at bounding box center [1065, 374] width 103 height 25
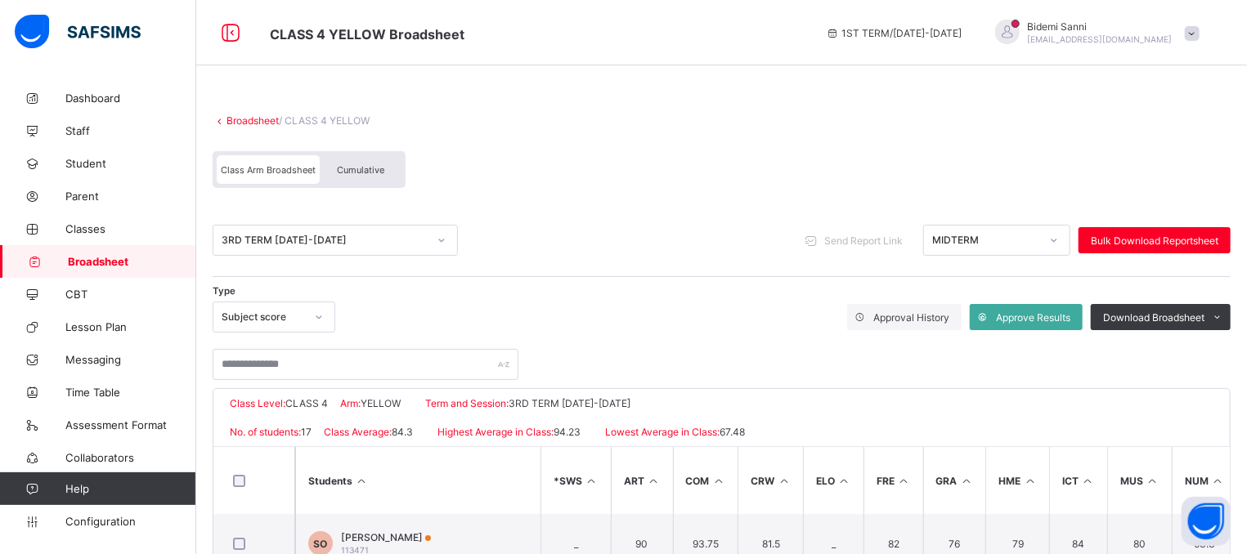
click at [359, 168] on span "Cumulative" at bounding box center [360, 169] width 47 height 11
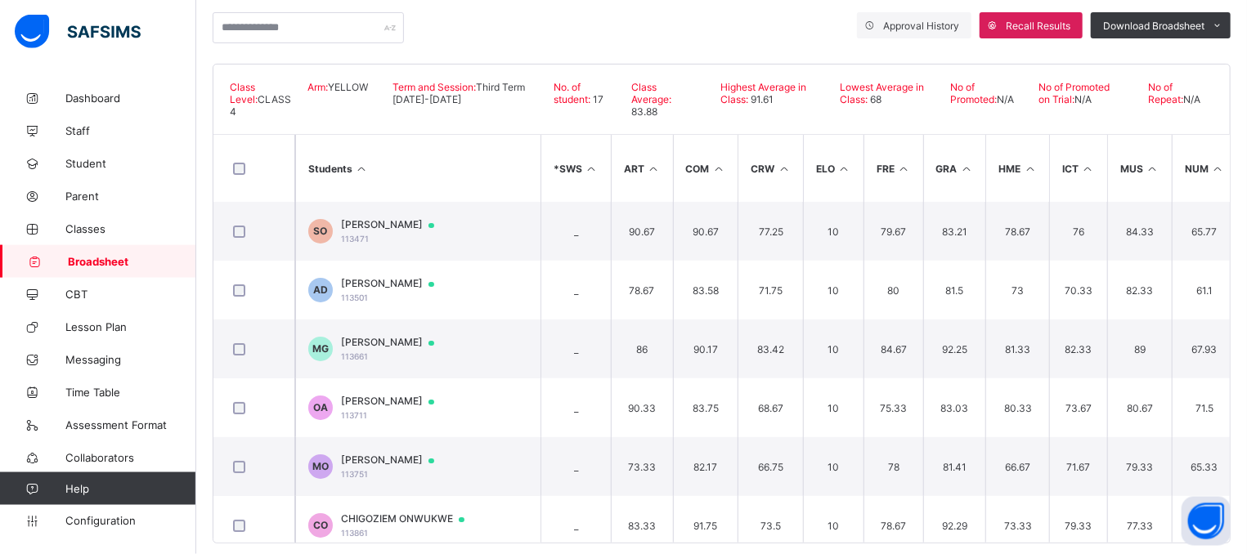
scroll to position [314, 0]
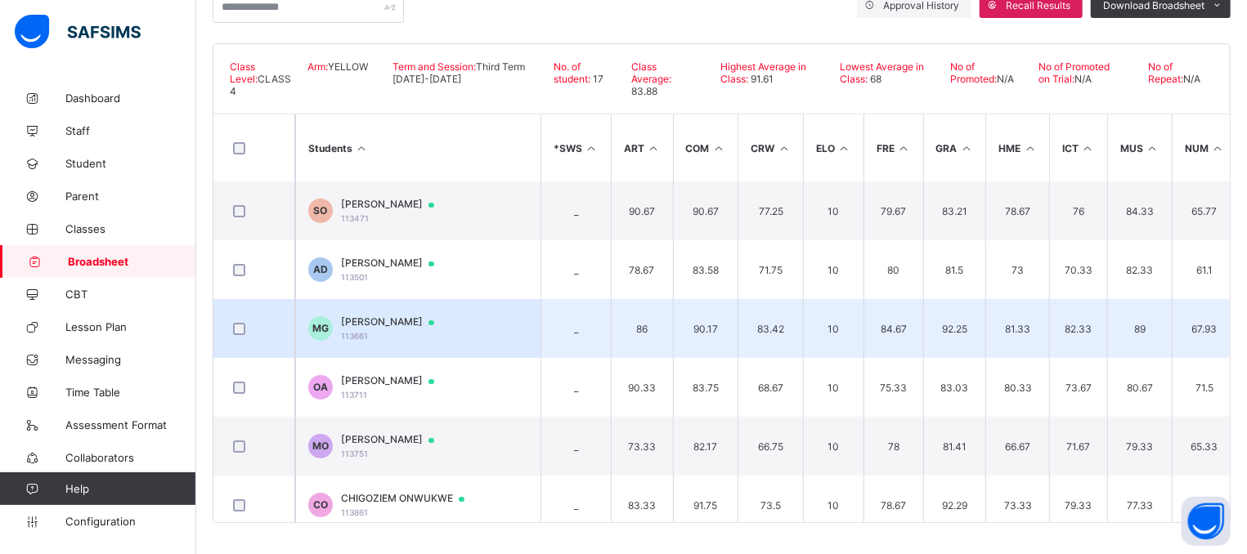
click at [385, 330] on div "MATHILDA GBADEBO 113661" at bounding box center [395, 328] width 109 height 25
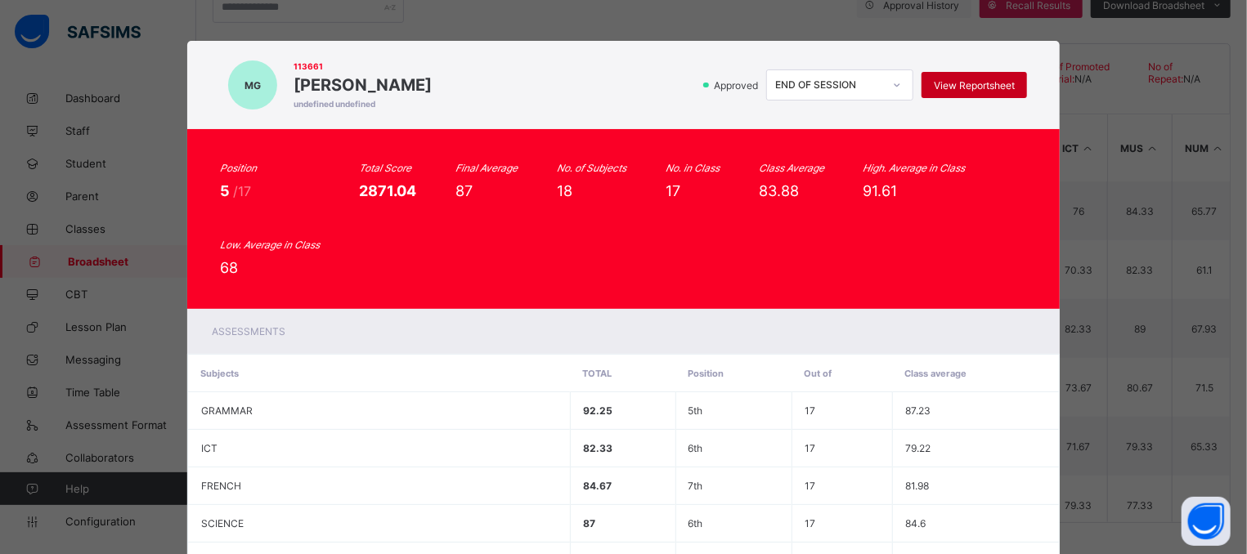
click at [934, 88] on span "View Reportsheet" at bounding box center [974, 85] width 81 height 12
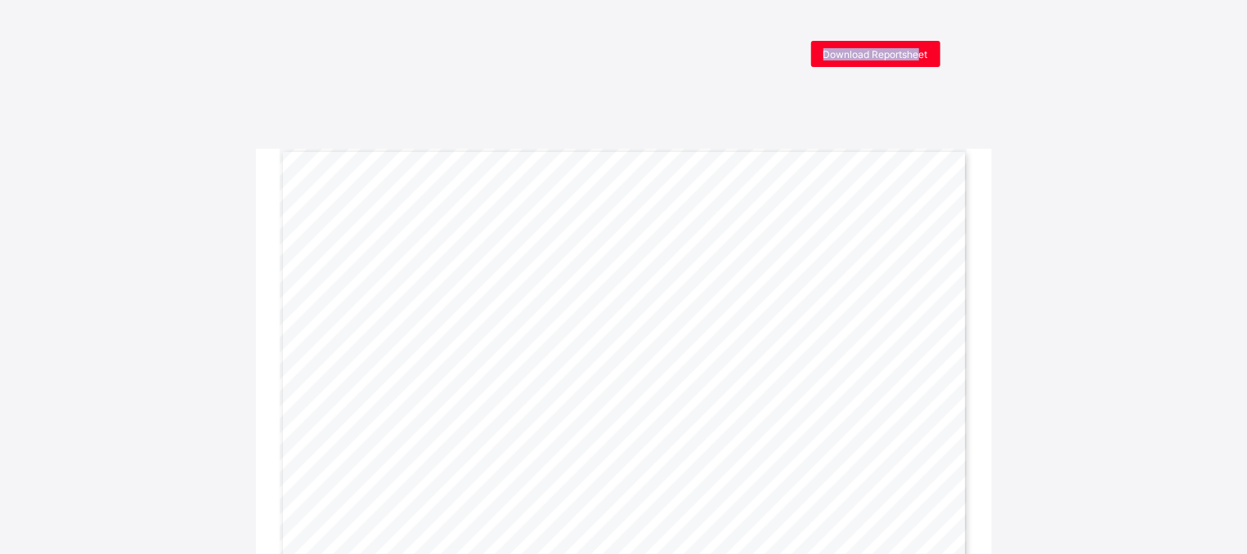
drag, startPoint x: 921, startPoint y: 108, endPoint x: 688, endPoint y: -29, distance: 270.1
click at [867, 55] on span "Download Reportsheet" at bounding box center [875, 54] width 105 height 12
